Goal: Find specific page/section: Find specific page/section

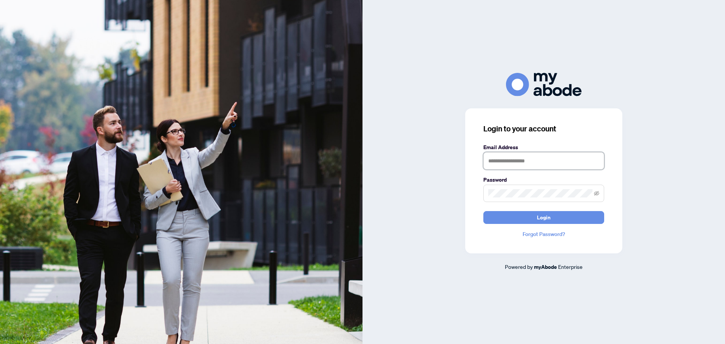
type input "**********"
click at [519, 218] on button "Login" at bounding box center [543, 217] width 121 height 13
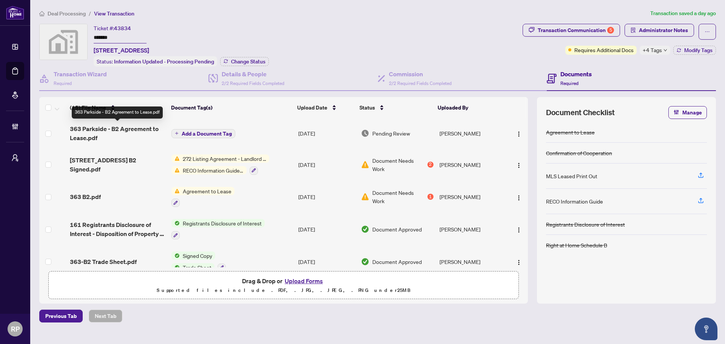
click at [115, 129] on span "363 Parkside - B2 Agreement to Lease.pdf" at bounding box center [117, 133] width 95 height 18
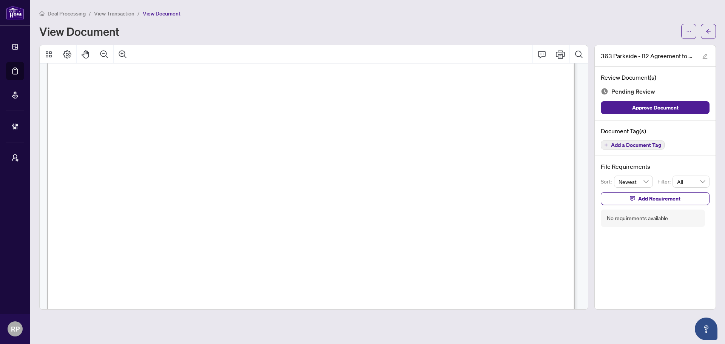
scroll to position [38, 0]
drag, startPoint x: 707, startPoint y: 35, endPoint x: 650, endPoint y: 6, distance: 64.0
click at [707, 35] on span "button" at bounding box center [707, 31] width 5 height 12
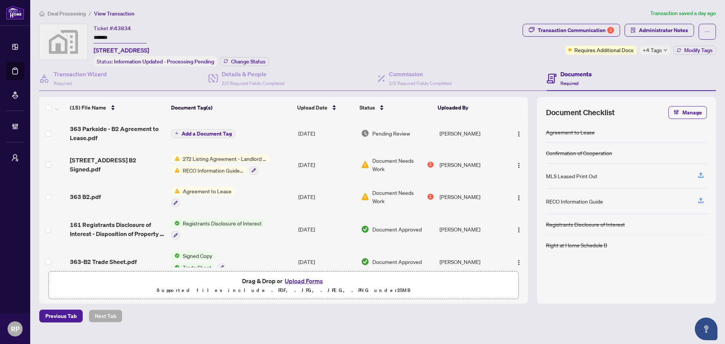
drag, startPoint x: 123, startPoint y: 33, endPoint x: 69, endPoint y: 25, distance: 53.9
click at [69, 27] on div "Ticket #: 43834 ******* 363 Parkside Drive, Toronto, ON, Canada Status: Informa…" at bounding box center [279, 45] width 480 height 43
click at [148, 131] on span "363 Parkside - B2 Agreement to Lease.pdf" at bounding box center [117, 133] width 95 height 18
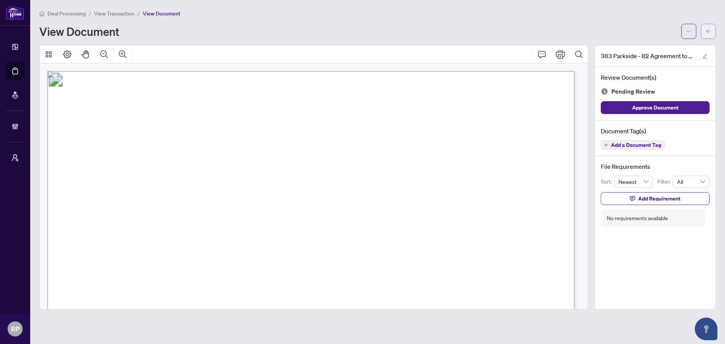
click at [705, 35] on button "button" at bounding box center [708, 31] width 15 height 15
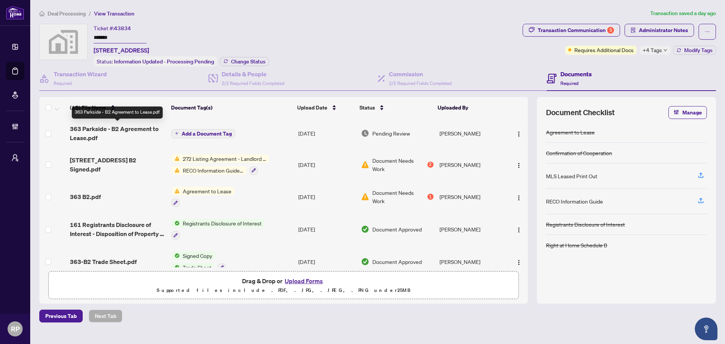
click at [154, 127] on span "363 Parkside - B2 Agreement to Lease.pdf" at bounding box center [117, 133] width 95 height 18
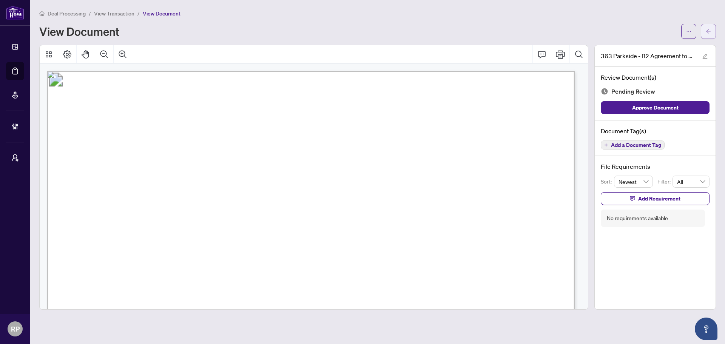
click at [704, 33] on button "button" at bounding box center [708, 31] width 15 height 15
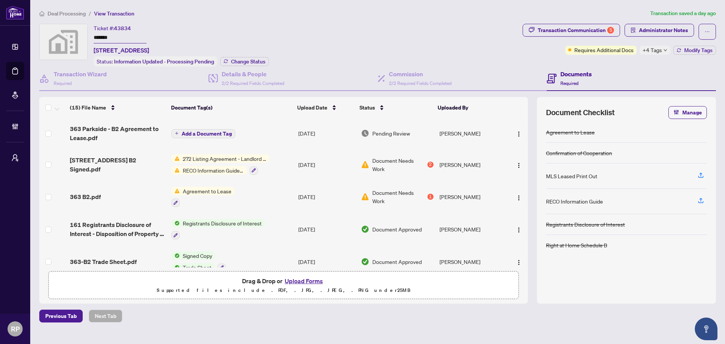
click at [204, 157] on span "272 Listing Agreement - Landlord Designated Representation Agreement Authority …" at bounding box center [224, 158] width 89 height 8
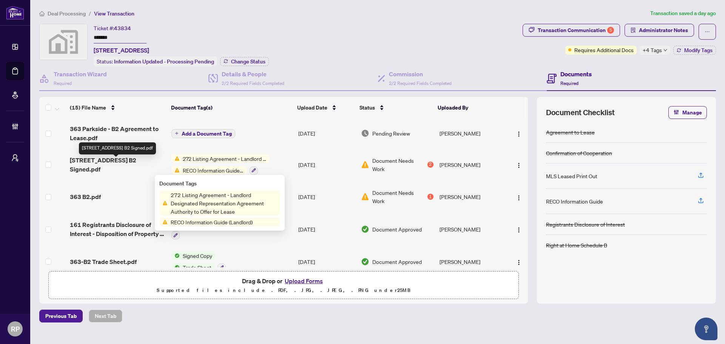
click at [119, 166] on span "363 Parkside Drive B2 Signed.pdf" at bounding box center [117, 165] width 95 height 18
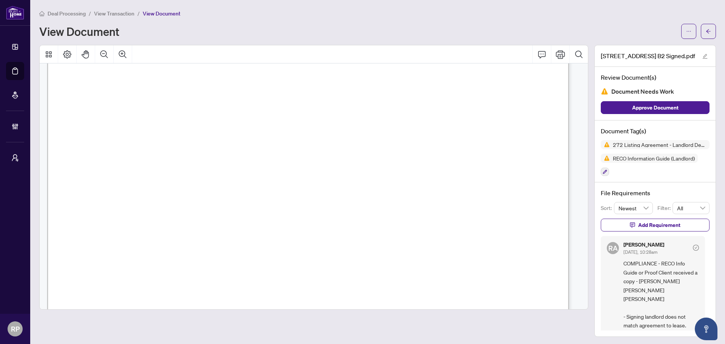
scroll to position [415, 0]
click at [701, 32] on button "button" at bounding box center [708, 31] width 15 height 15
